Goal: Transaction & Acquisition: Purchase product/service

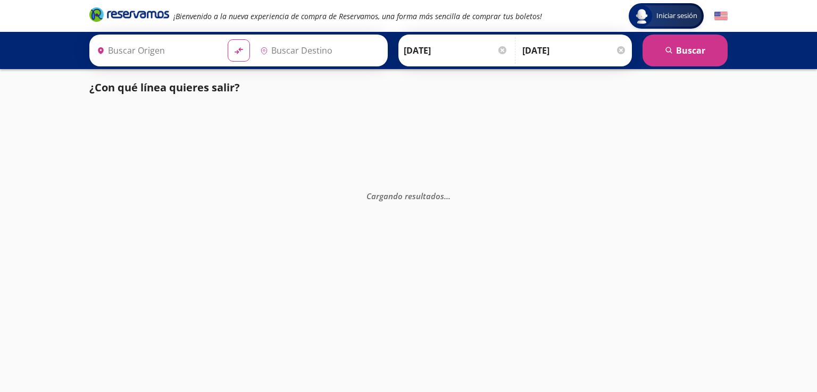
type input "[GEOGRAPHIC_DATA], [GEOGRAPHIC_DATA]"
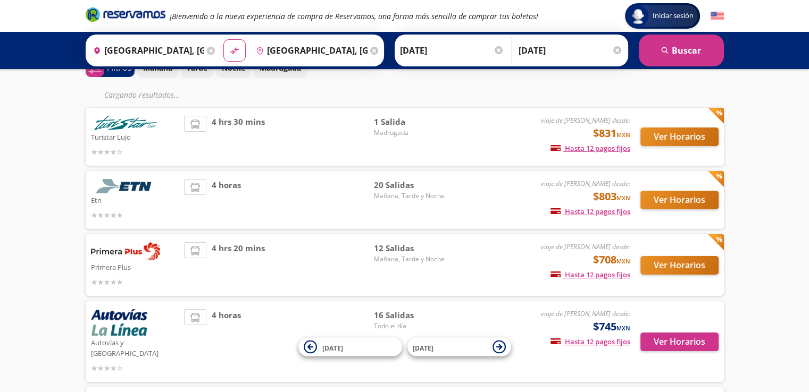
scroll to position [61, 0]
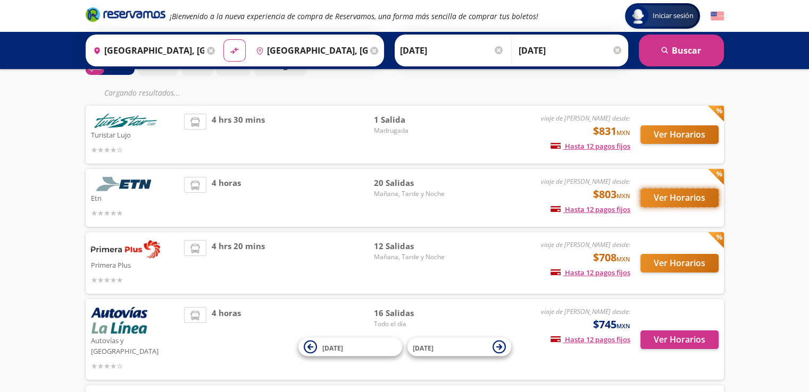
click at [654, 198] on button "Ver Horarios" at bounding box center [679, 198] width 78 height 19
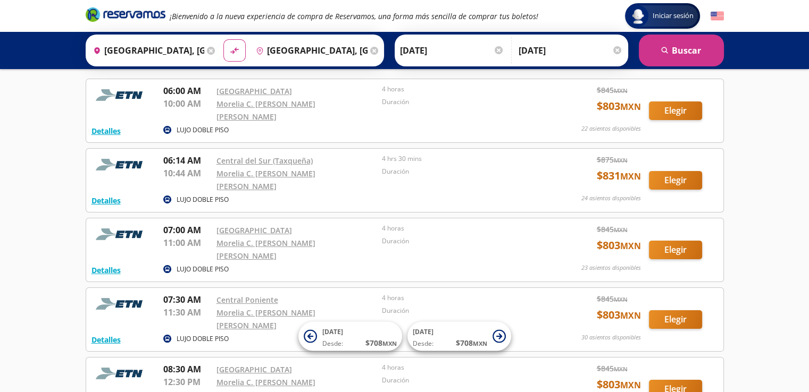
scroll to position [49, 0]
click at [670, 240] on button "Elegir" at bounding box center [675, 249] width 53 height 19
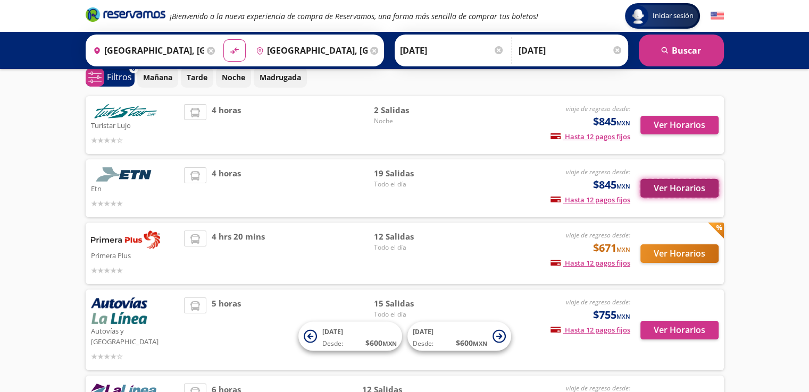
click at [663, 188] on button "Ver Horarios" at bounding box center [679, 188] width 78 height 19
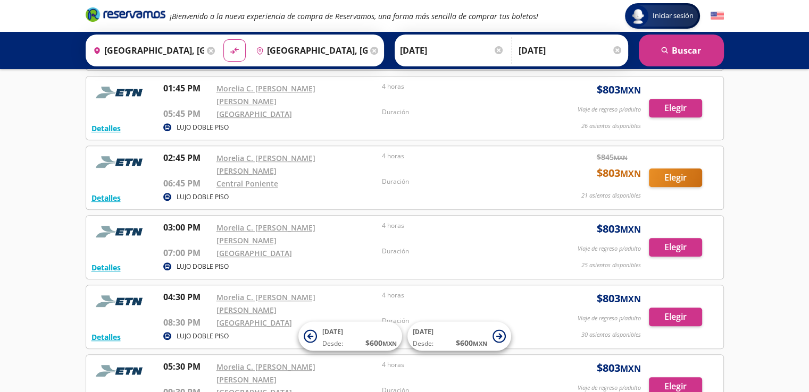
scroll to position [755, 0]
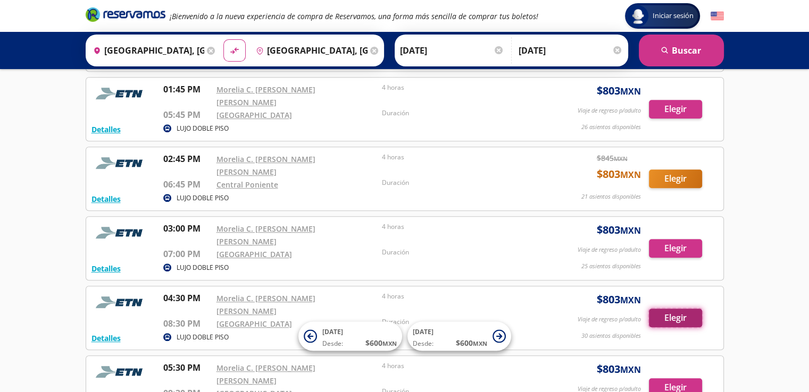
click at [671, 309] on button "Elegir" at bounding box center [675, 318] width 53 height 19
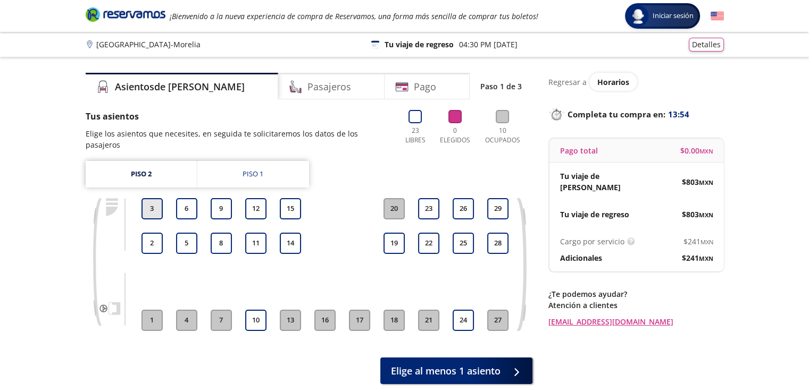
click at [156, 198] on button "3" at bounding box center [151, 208] width 21 height 21
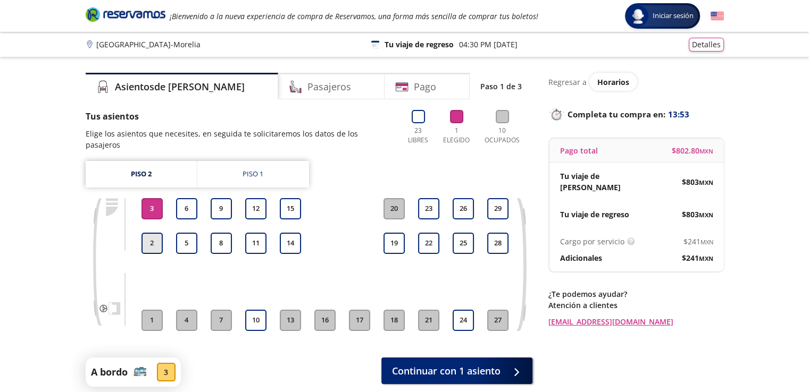
click at [154, 233] on button "2" at bounding box center [151, 243] width 21 height 21
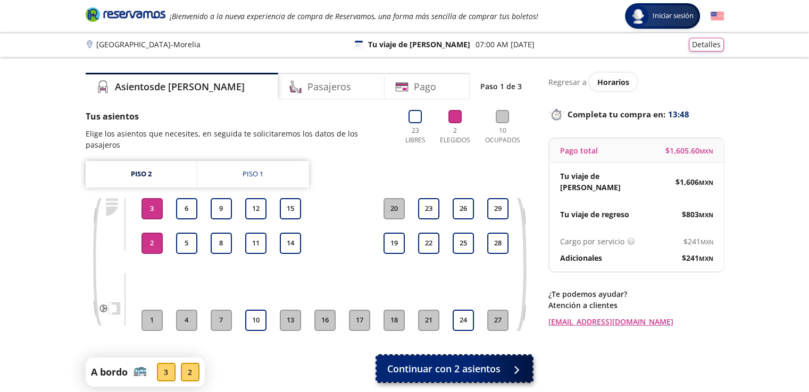
click at [440, 362] on span "Continuar con 2 asientos" at bounding box center [443, 369] width 113 height 14
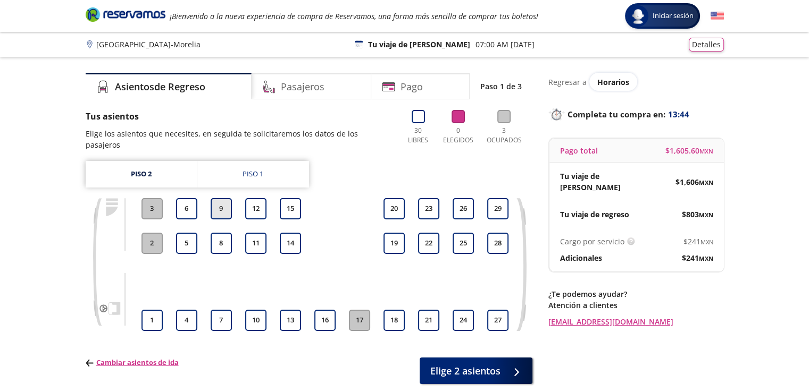
click at [224, 199] on button "9" at bounding box center [221, 208] width 21 height 21
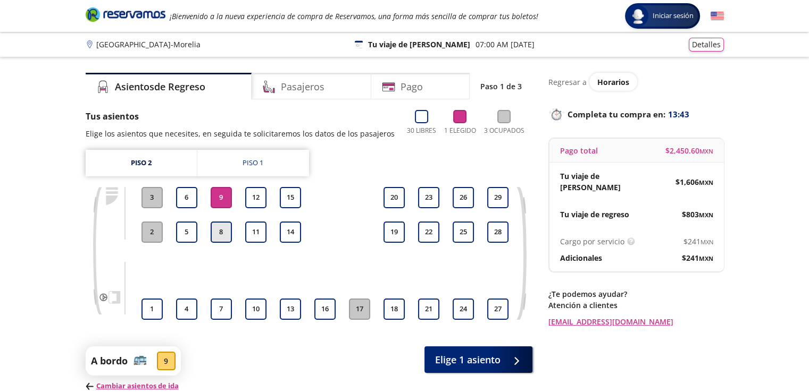
click at [223, 230] on button "8" at bounding box center [221, 232] width 21 height 21
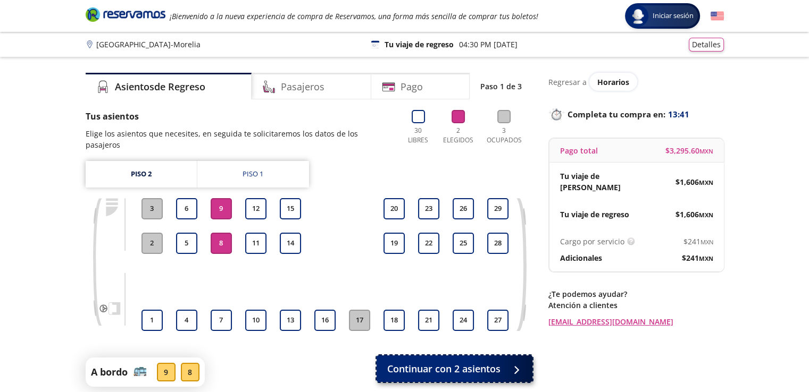
click at [493, 362] on span "Continuar con 2 asientos" at bounding box center [443, 369] width 113 height 14
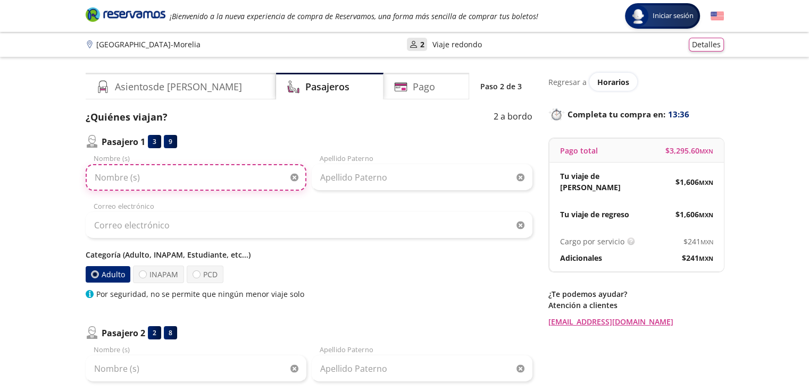
click at [158, 177] on input "Nombre (s)" at bounding box center [196, 177] width 221 height 27
type input "[PERSON_NAME]"
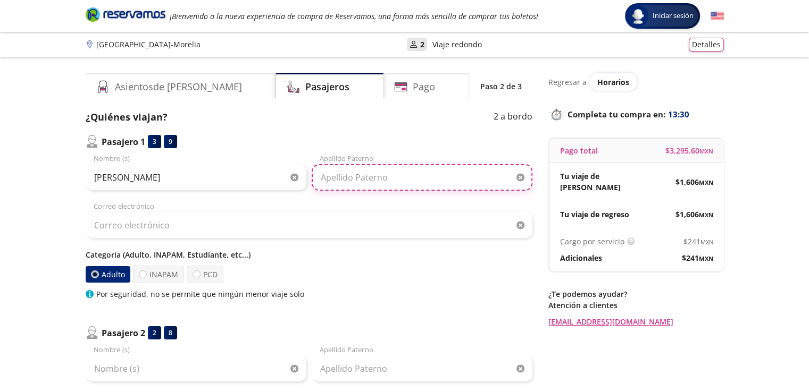
click at [342, 171] on input "Apellido Paterno" at bounding box center [422, 177] width 221 height 27
type input "Consuelos"
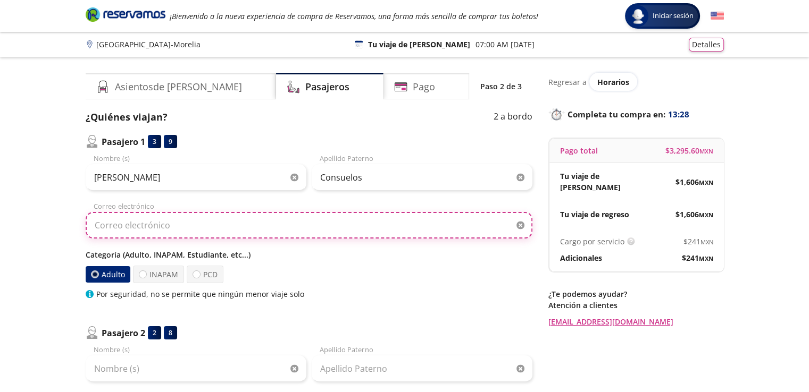
click at [140, 225] on input "Correo electrónico" at bounding box center [309, 225] width 447 height 27
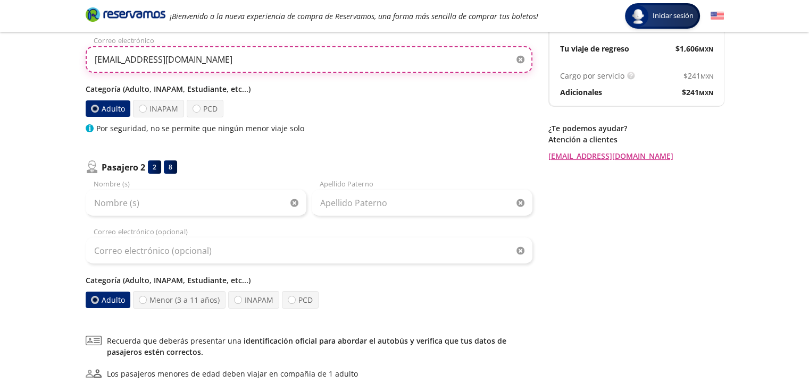
scroll to position [197, 0]
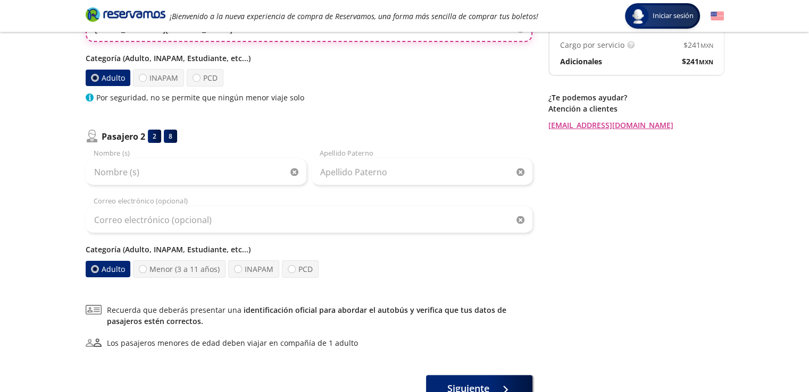
type input "[EMAIL_ADDRESS][DOMAIN_NAME]"
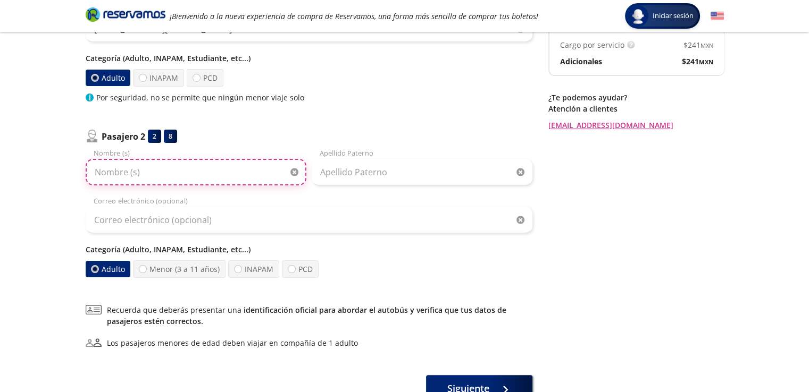
click at [155, 173] on input "Nombre (s)" at bounding box center [196, 172] width 221 height 27
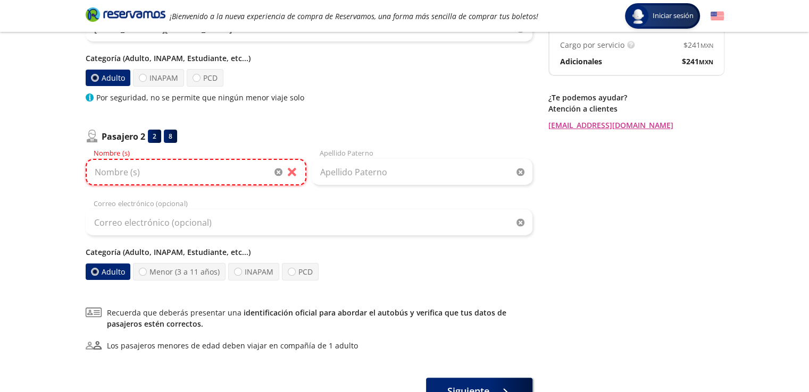
paste input "[PERSON_NAME]"
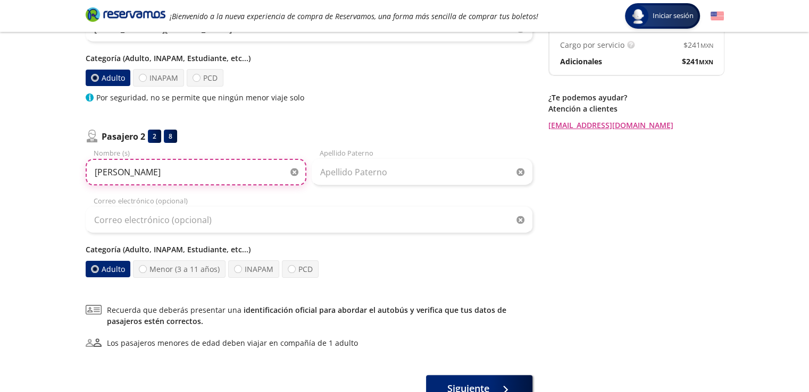
drag, startPoint x: 281, startPoint y: 171, endPoint x: 188, endPoint y: 173, distance: 93.1
click at [188, 173] on input "[PERSON_NAME]" at bounding box center [196, 172] width 221 height 27
type input "[PERSON_NAME]"
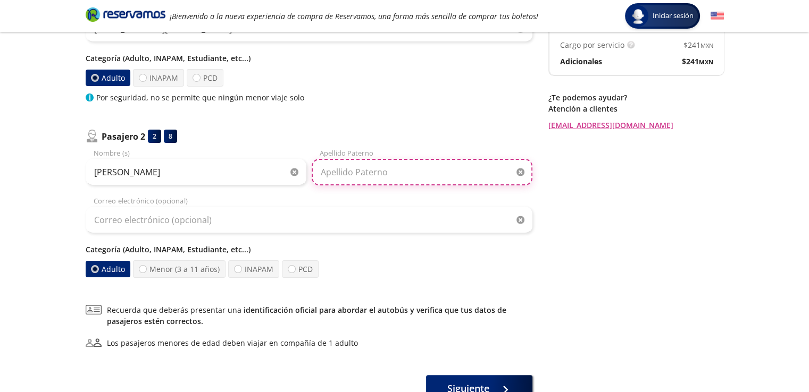
click at [388, 175] on input "Apellido Paterno" at bounding box center [422, 172] width 221 height 27
type input "v"
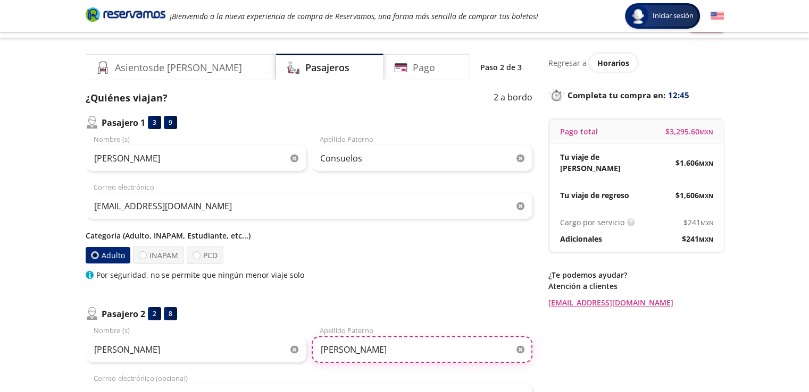
type input "[PERSON_NAME]"
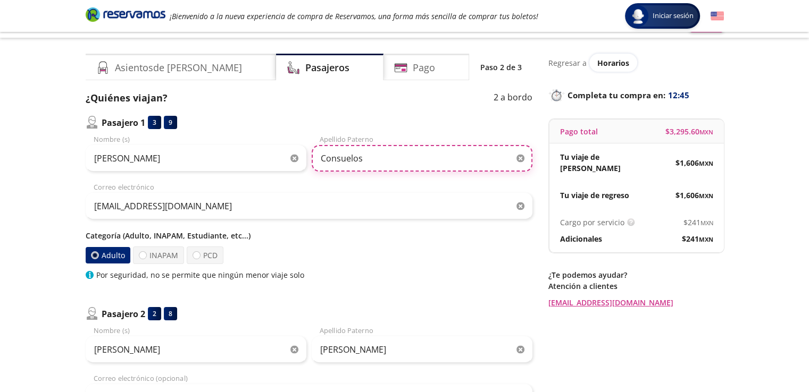
click at [381, 160] on input "Consuelos" at bounding box center [422, 158] width 221 height 27
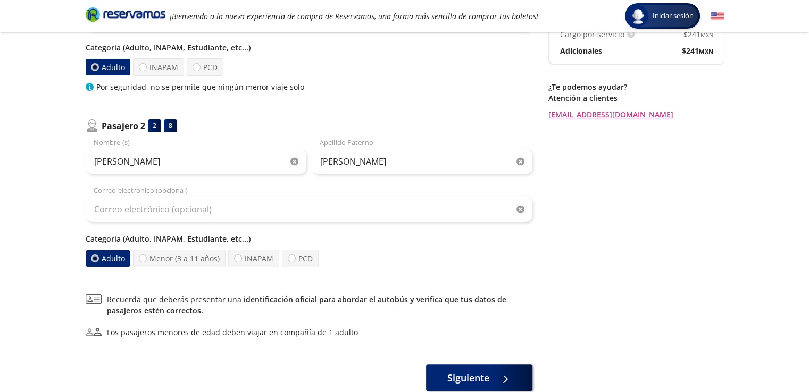
scroll to position [211, 0]
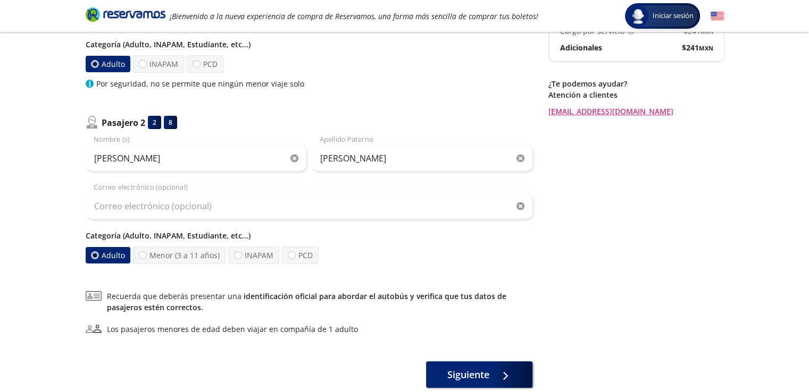
type input "[PERSON_NAME]"
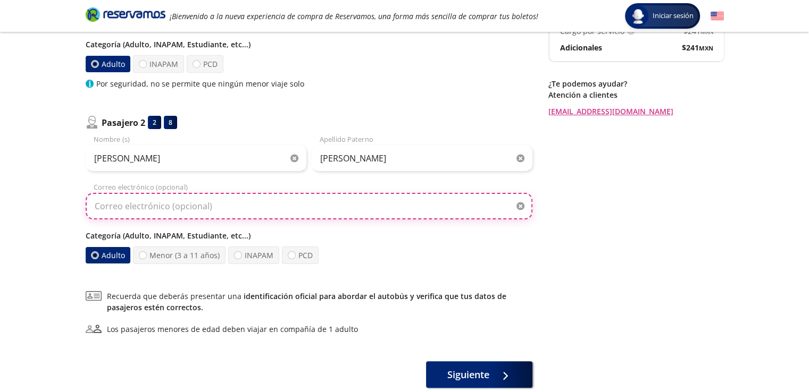
click at [111, 210] on input "Correo electrónico (opcional)" at bounding box center [309, 206] width 447 height 27
type input "[EMAIL_ADDRESS][DOMAIN_NAME]"
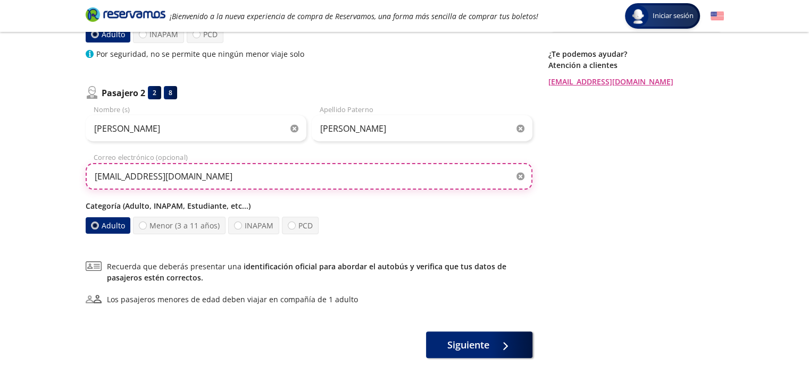
scroll to position [275, 0]
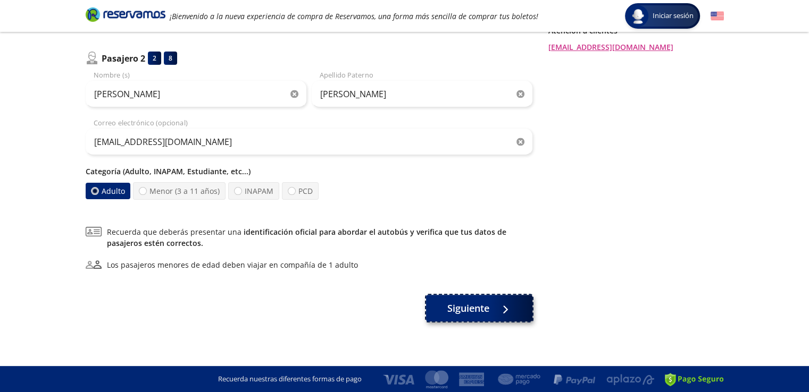
click at [498, 302] on div at bounding box center [503, 308] width 16 height 13
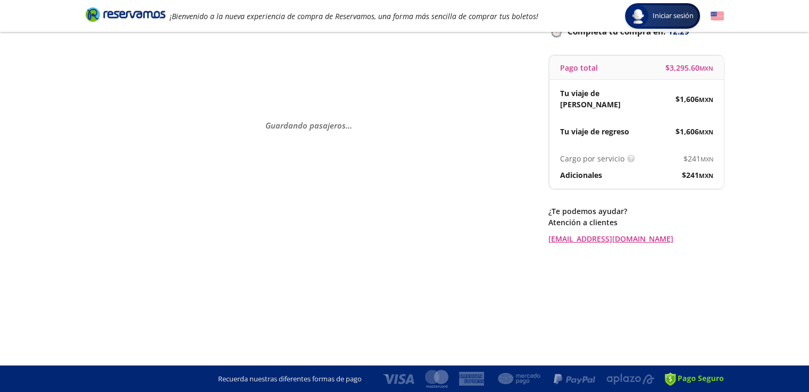
scroll to position [0, 0]
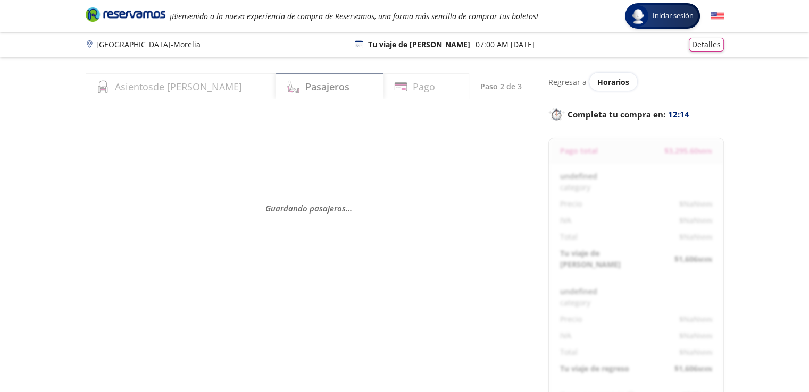
select select "MX"
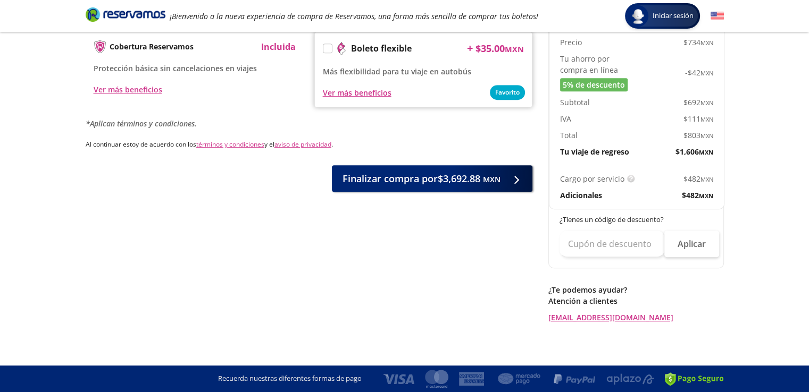
scroll to position [625, 0]
click at [703, 197] on small "MXN" at bounding box center [706, 196] width 14 height 8
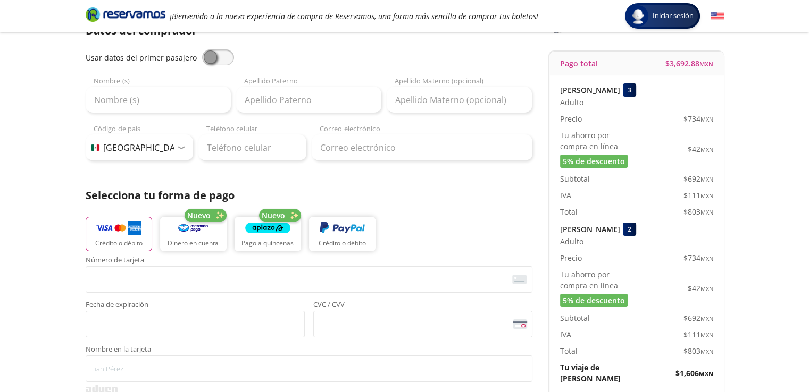
scroll to position [0, 0]
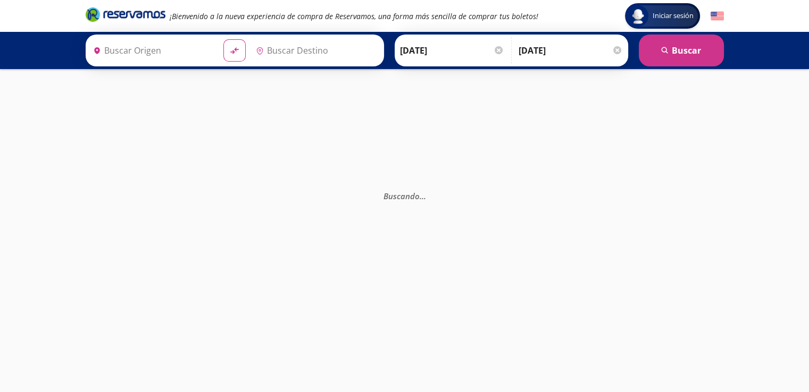
type input "[GEOGRAPHIC_DATA], [GEOGRAPHIC_DATA]"
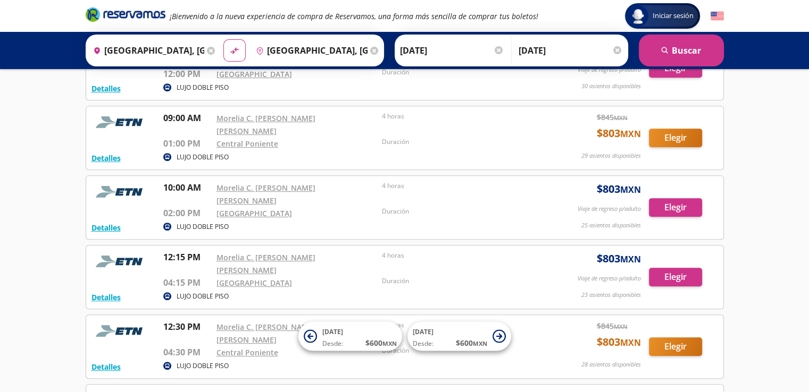
scroll to position [264, 0]
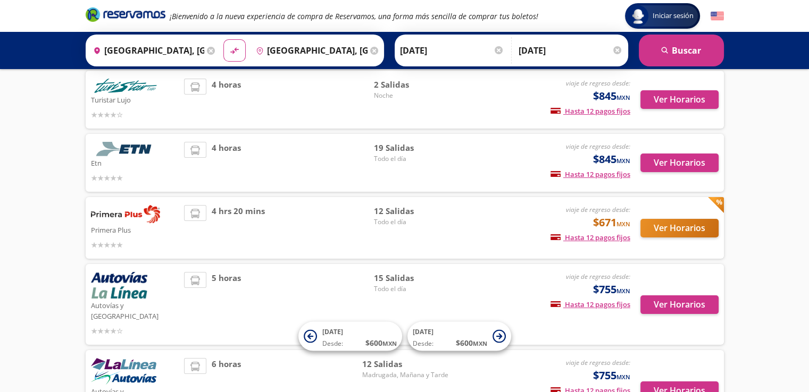
scroll to position [73, 0]
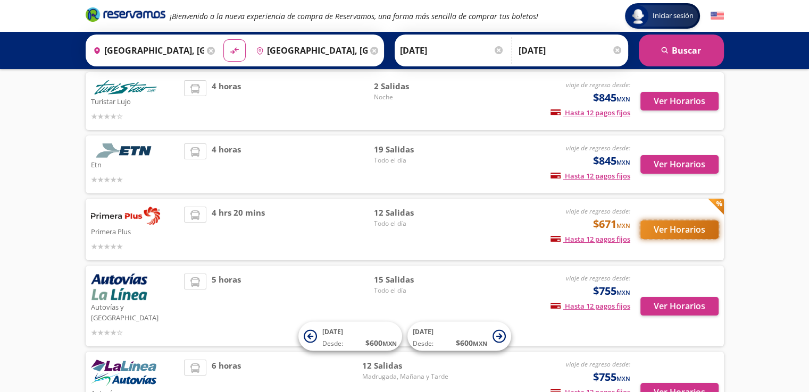
click at [663, 231] on button "Ver Horarios" at bounding box center [679, 230] width 78 height 19
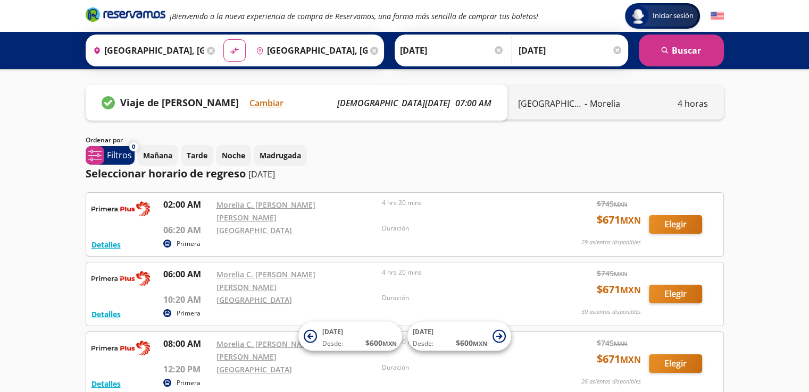
scroll to position [90, 0]
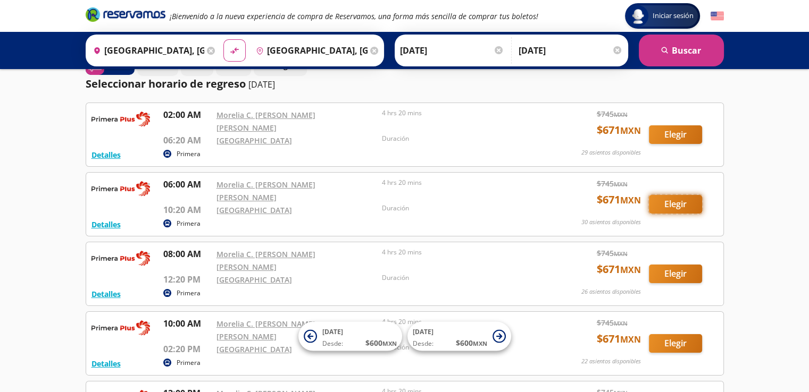
click at [690, 195] on button "Elegir" at bounding box center [675, 204] width 53 height 19
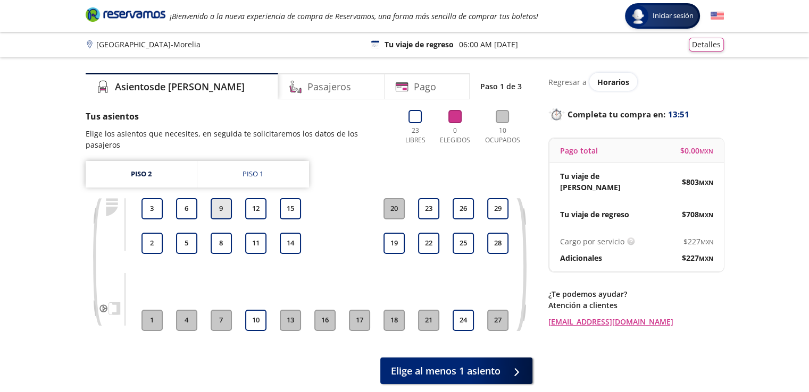
click at [221, 199] on button "9" at bounding box center [221, 208] width 21 height 21
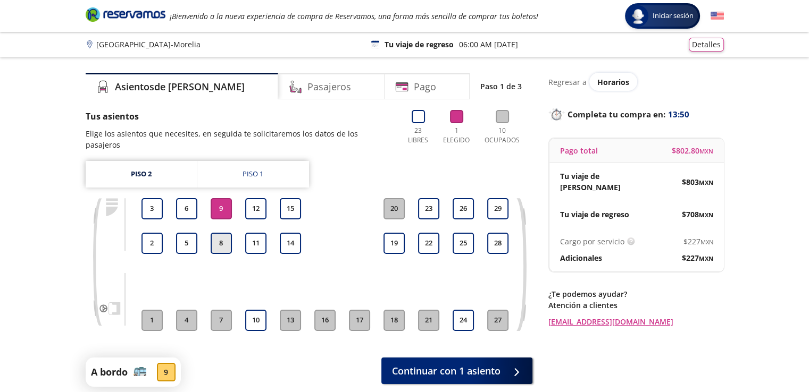
click at [223, 233] on button "8" at bounding box center [221, 243] width 21 height 21
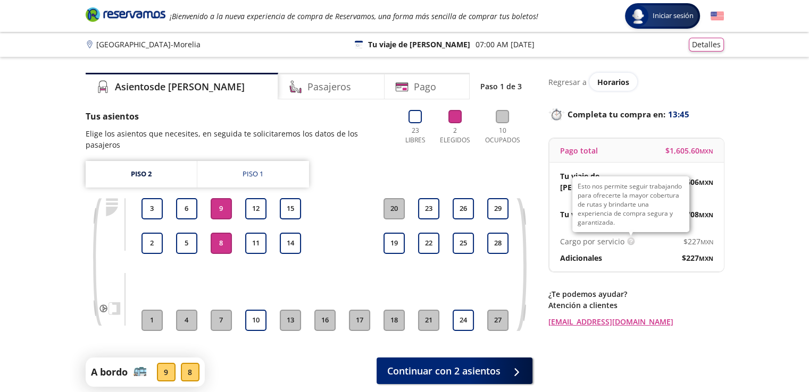
click at [629, 238] on img at bounding box center [631, 242] width 8 height 8
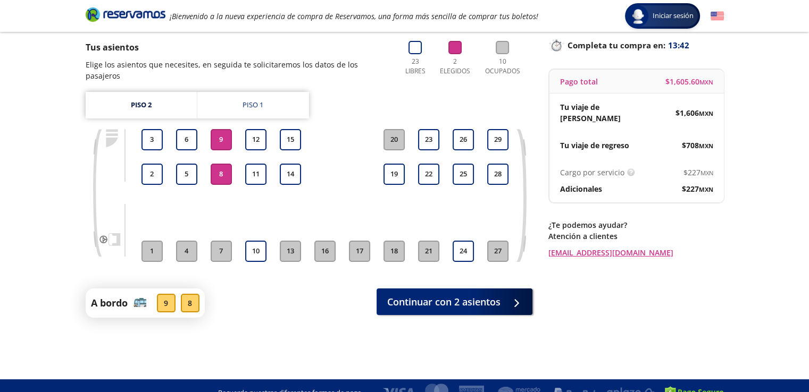
scroll to position [70, 0]
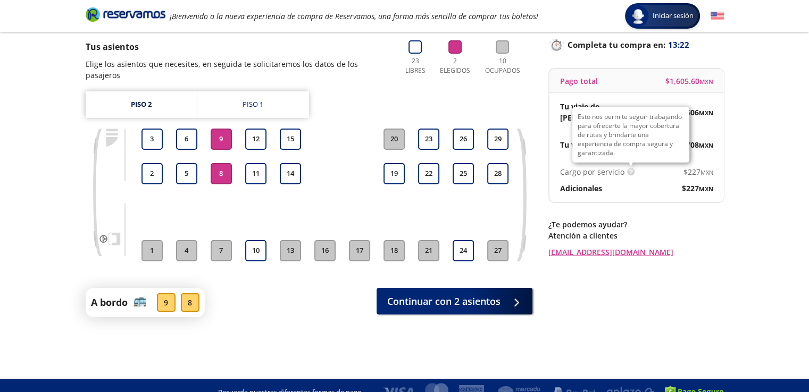
click at [634, 166] on div "Cargo por servicio Esto nos permite seguir trabajando para ofrecerte la mayor c…" at bounding box center [598, 171] width 77 height 11
click at [629, 168] on img at bounding box center [631, 172] width 8 height 8
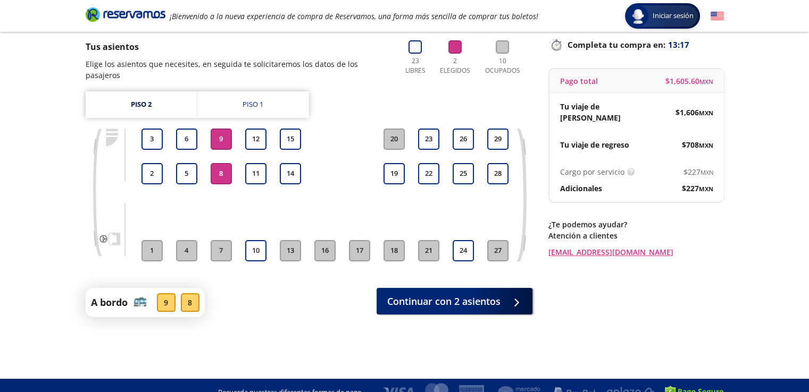
click at [697, 166] on span "$ 227 MXN" at bounding box center [698, 171] width 30 height 11
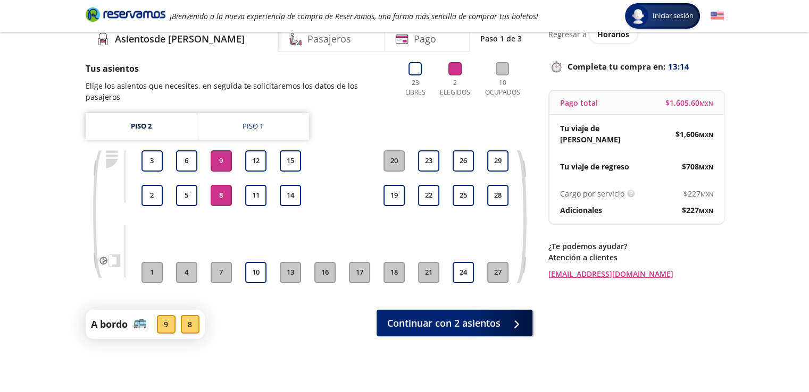
scroll to position [48, 0]
click at [584, 204] on p "Adicionales" at bounding box center [581, 209] width 42 height 11
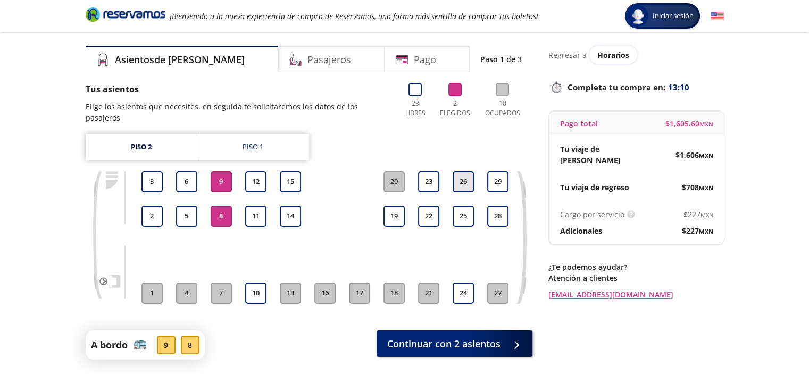
scroll to position [34, 0]
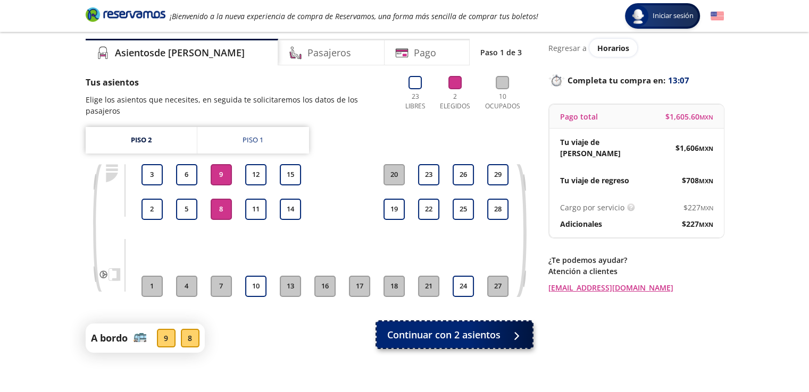
click at [466, 331] on button "Continuar con 2 asientos" at bounding box center [455, 335] width 156 height 27
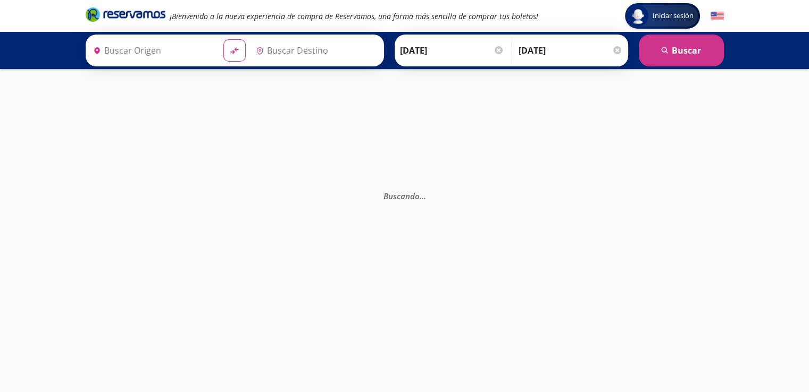
type input "[GEOGRAPHIC_DATA], [GEOGRAPHIC_DATA]"
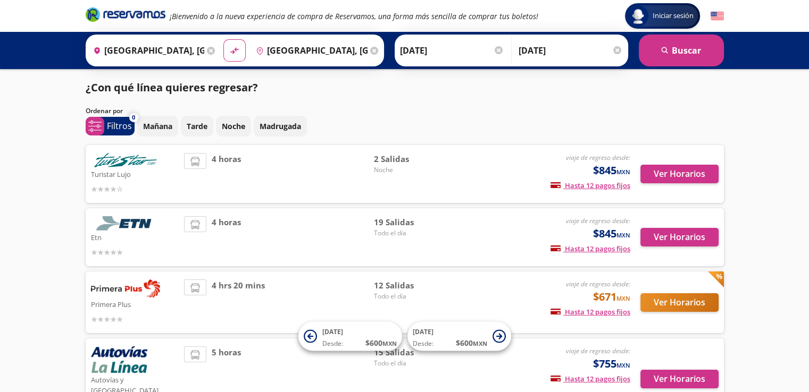
scroll to position [73, 0]
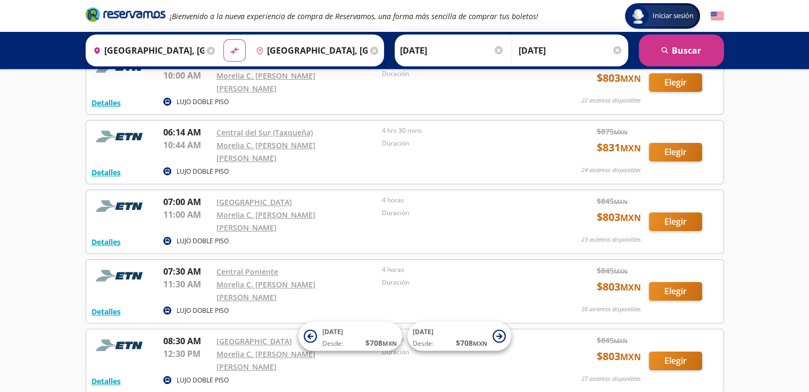
scroll to position [80, 0]
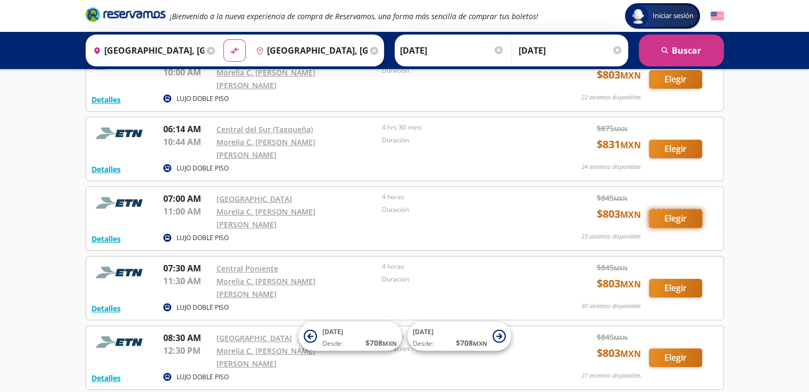
click at [674, 210] on button "Elegir" at bounding box center [675, 219] width 53 height 19
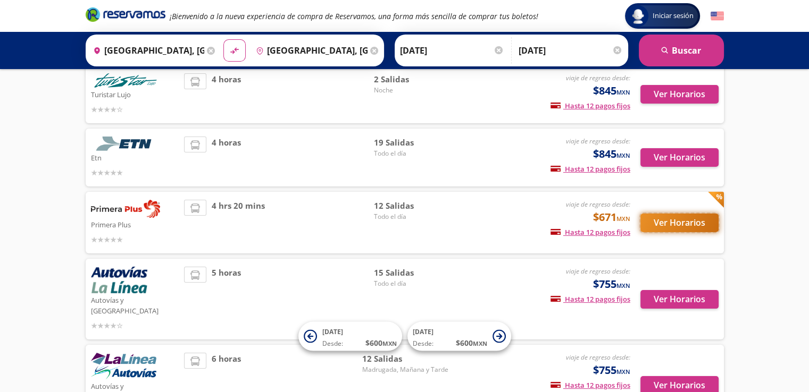
click at [685, 220] on button "Ver Horarios" at bounding box center [679, 223] width 78 height 19
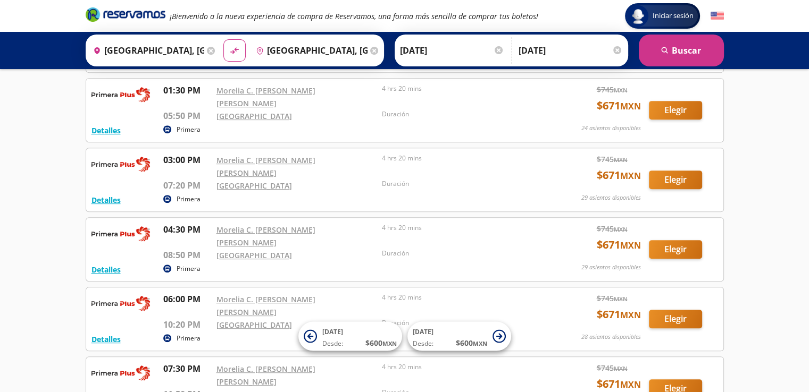
scroll to position [463, 0]
click at [671, 240] on button "Elegir" at bounding box center [675, 249] width 53 height 19
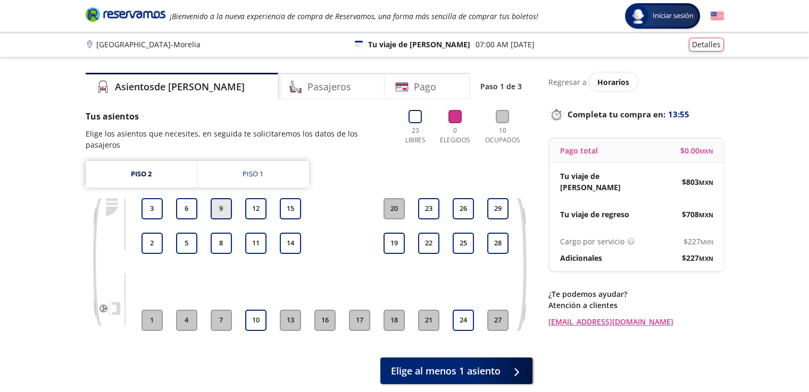
click at [215, 198] on button "9" at bounding box center [221, 208] width 21 height 21
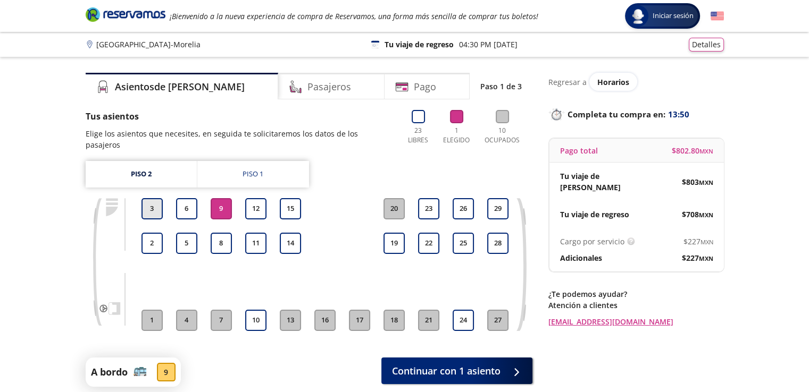
click at [149, 201] on button "3" at bounding box center [151, 208] width 21 height 21
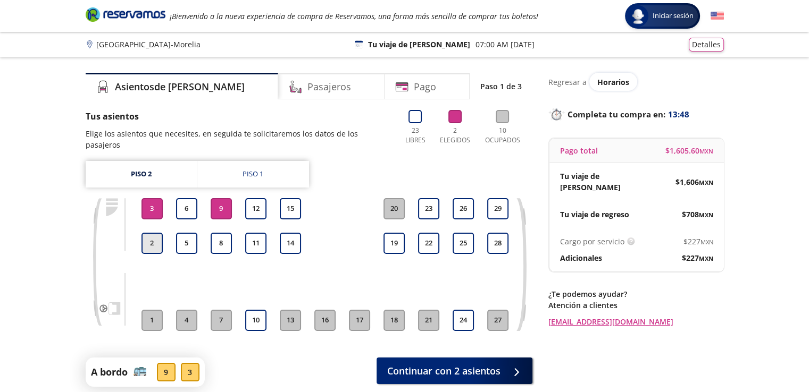
click at [154, 233] on button "2" at bounding box center [151, 243] width 21 height 21
click at [214, 198] on button "9" at bounding box center [221, 208] width 21 height 21
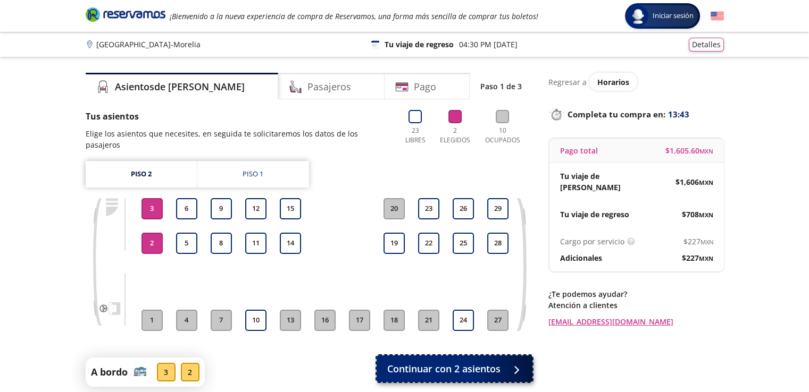
click at [425, 362] on span "Continuar con 2 asientos" at bounding box center [443, 369] width 113 height 14
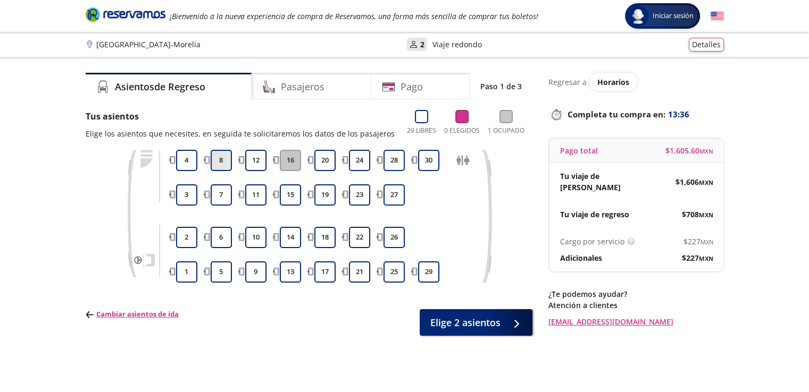
click at [224, 163] on button "8" at bounding box center [221, 160] width 21 height 21
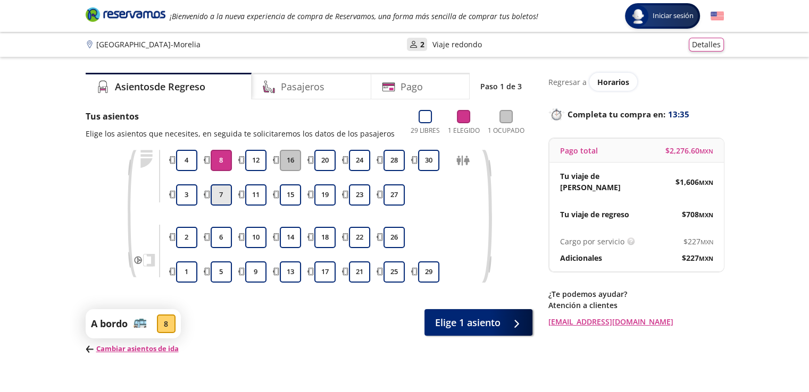
click at [216, 197] on button "7" at bounding box center [221, 195] width 21 height 21
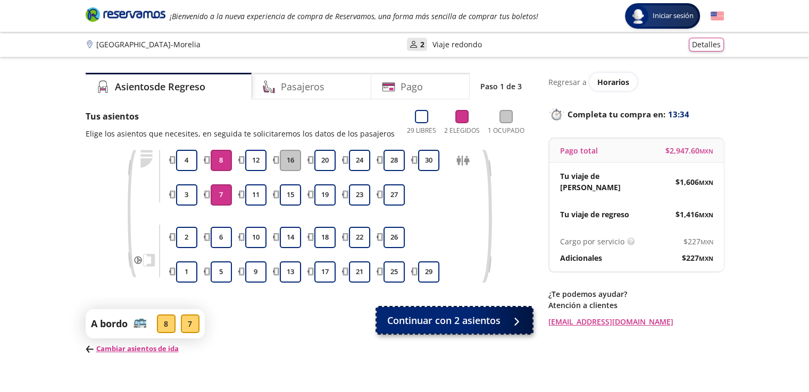
click at [423, 329] on button "Continuar con 2 asientos" at bounding box center [455, 320] width 156 height 27
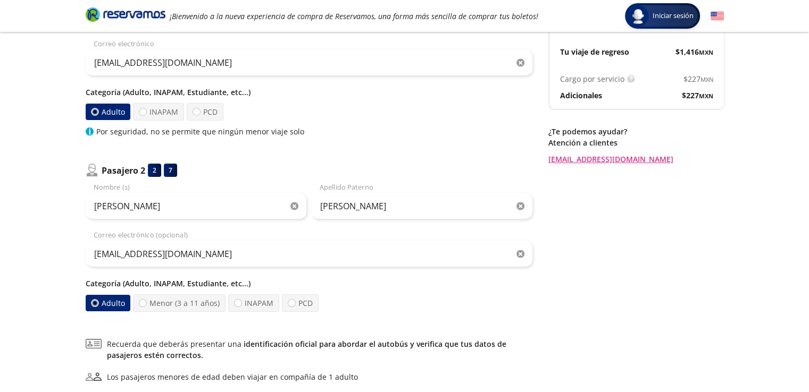
scroll to position [275, 0]
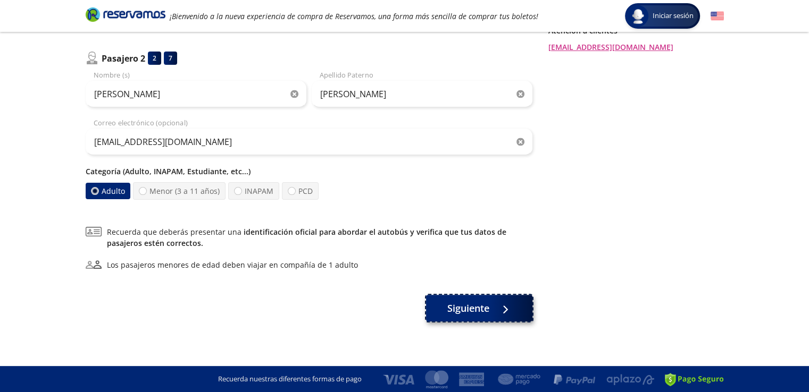
click at [457, 312] on span "Siguiente" at bounding box center [468, 309] width 42 height 14
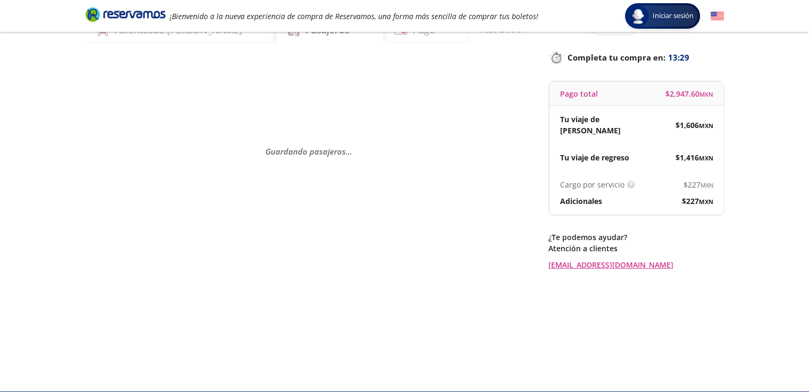
scroll to position [61, 0]
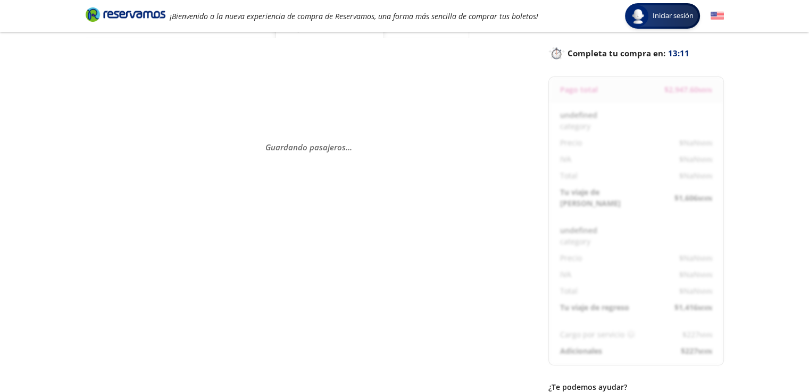
select select "MX"
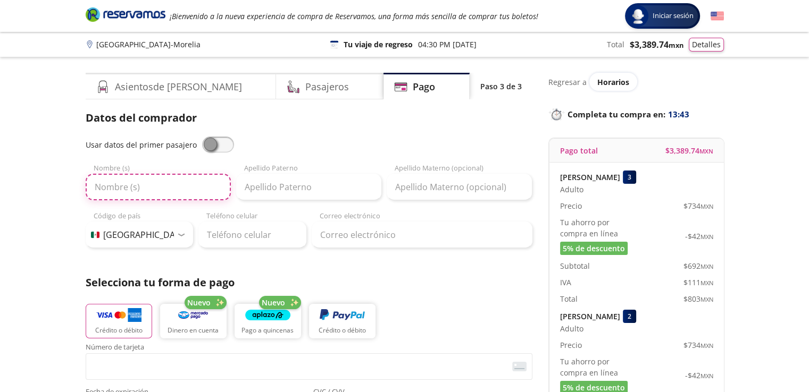
click at [157, 187] on input "Nombre (s)" at bounding box center [158, 187] width 145 height 27
type input "[PERSON_NAME]"
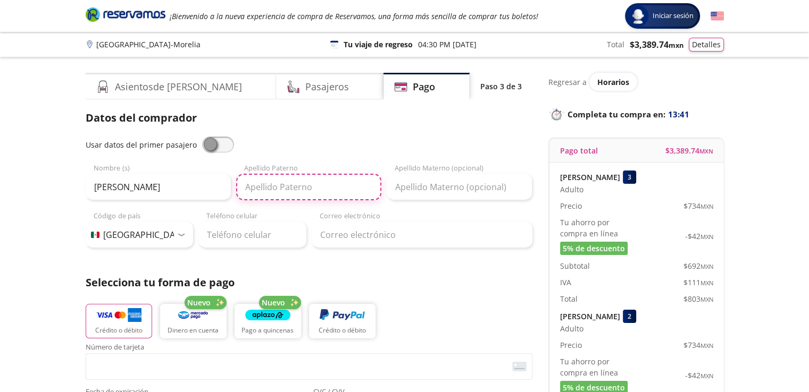
click at [264, 185] on input "Apellido Paterno" at bounding box center [308, 187] width 145 height 27
type input "CONSUELOS"
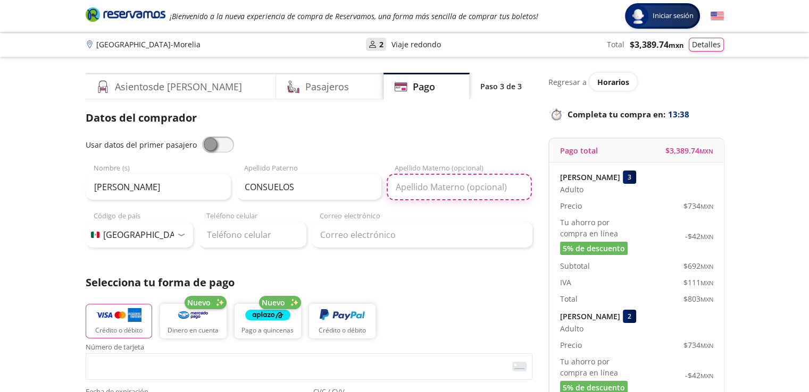
click at [403, 200] on input "Apellido Materno (opcional)" at bounding box center [459, 187] width 145 height 27
type input "[PERSON_NAME]"
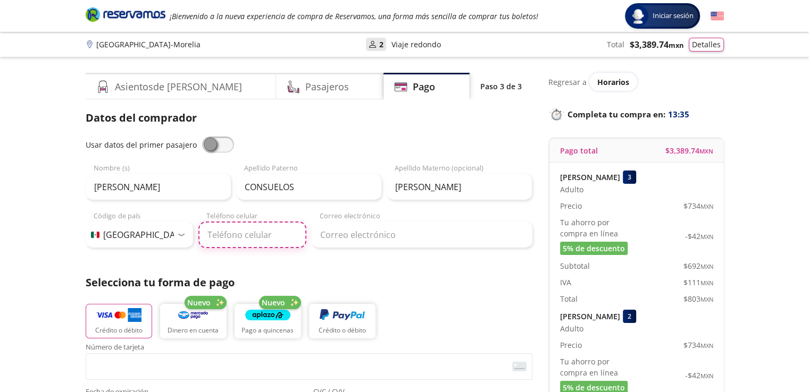
click at [282, 232] on input "Teléfono celular" at bounding box center [252, 235] width 108 height 27
type input "228 157 7604"
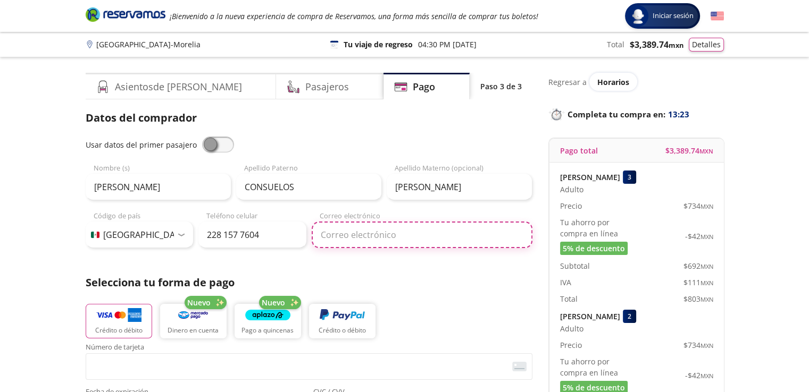
click at [368, 238] on input "Correo electrónico" at bounding box center [422, 235] width 221 height 27
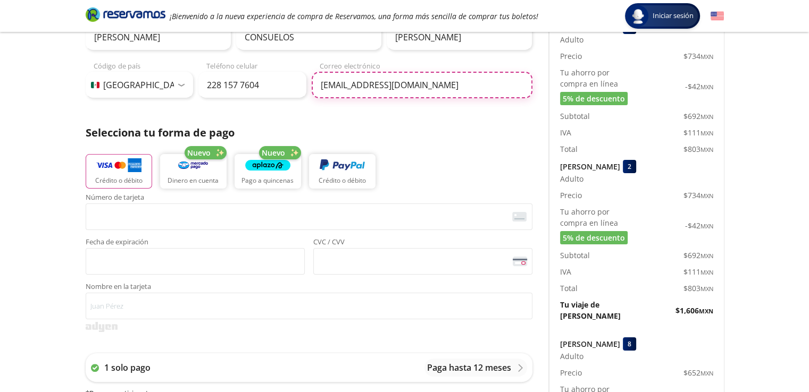
scroll to position [179, 0]
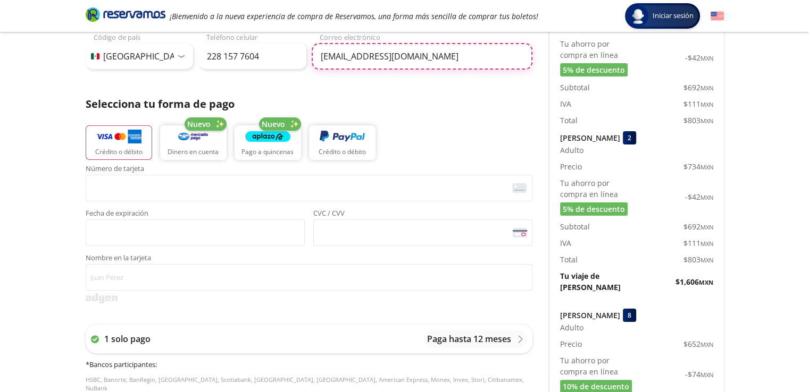
type input "[EMAIL_ADDRESS][DOMAIN_NAME]"
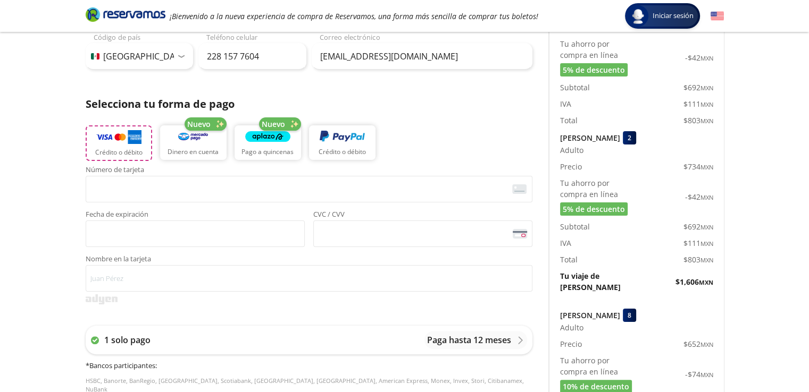
click at [126, 144] on button "Crédito o débito" at bounding box center [119, 144] width 66 height 36
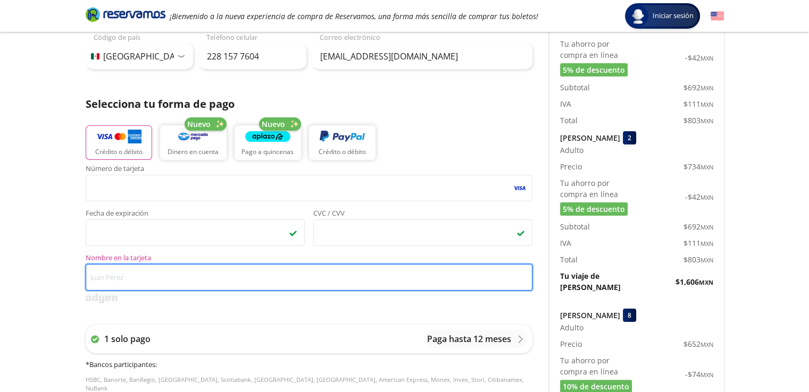
click at [199, 279] on input "Nombre en la tarjeta" at bounding box center [309, 277] width 447 height 27
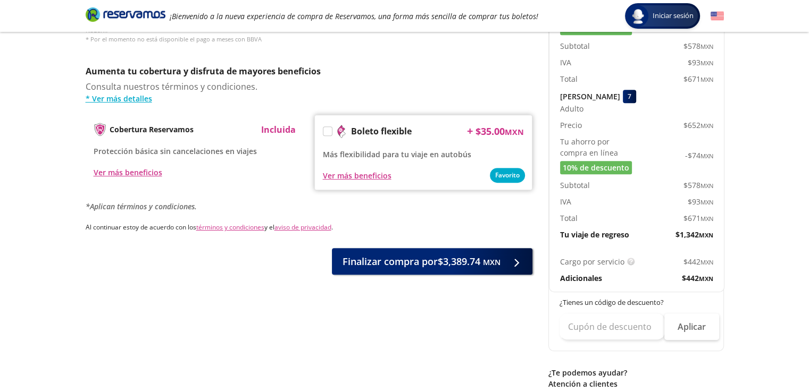
scroll to position [544, 0]
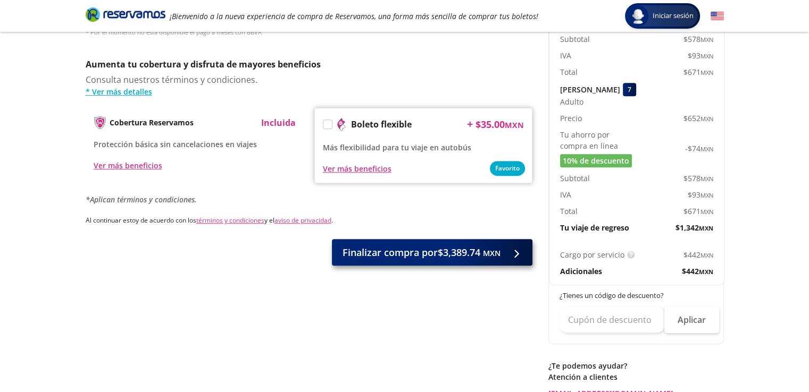
type input "[PERSON_NAME]"
click at [454, 246] on span "Finalizar compra por $3,389.74 MXN" at bounding box center [421, 253] width 158 height 14
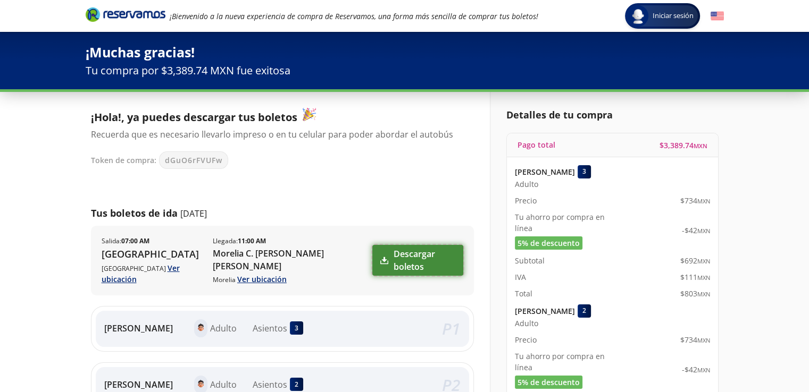
click at [391, 254] on link "Descargar boletos" at bounding box center [417, 260] width 90 height 31
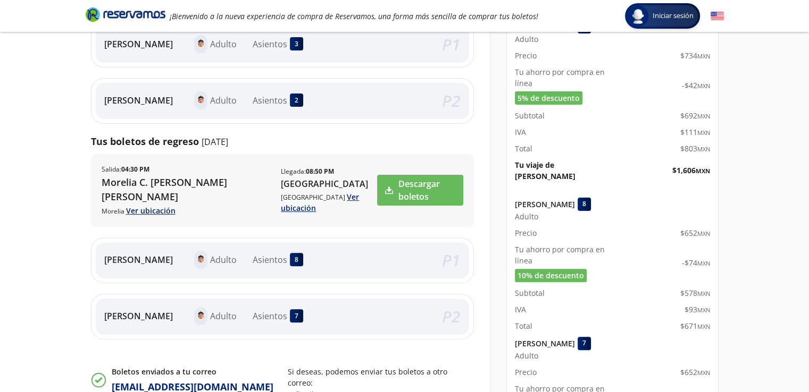
scroll to position [284, 0]
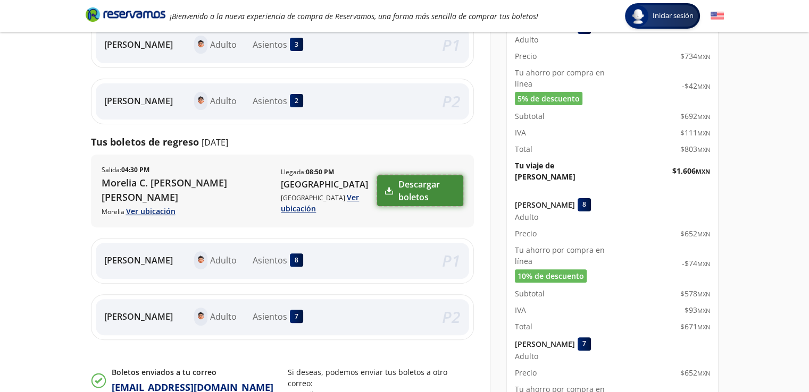
click at [428, 190] on link "Descargar boletos" at bounding box center [420, 190] width 86 height 31
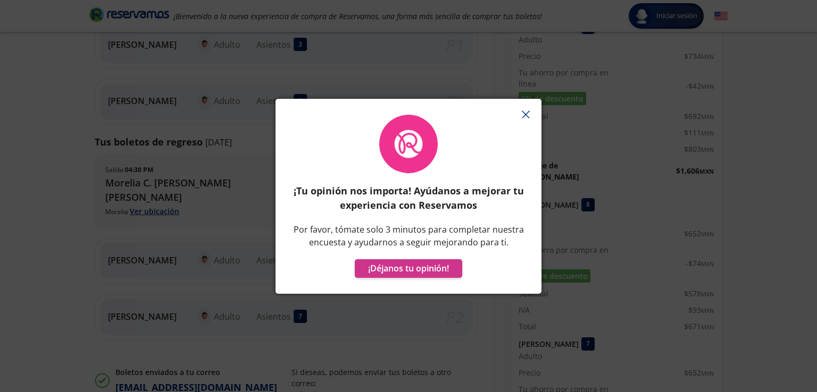
click at [525, 113] on icon "button" at bounding box center [526, 115] width 8 height 8
